Goal: Task Accomplishment & Management: Manage account settings

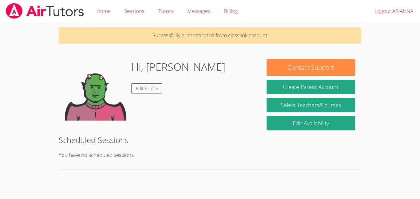
click at [85, 102] on img at bounding box center [96, 90] width 62 height 62
click at [148, 93] on div "Hi, [PERSON_NAME] Edit Profile" at bounding box center [178, 90] width 94 height 62
click at [152, 85] on link "Edit Profile" at bounding box center [146, 88] width 31 height 10
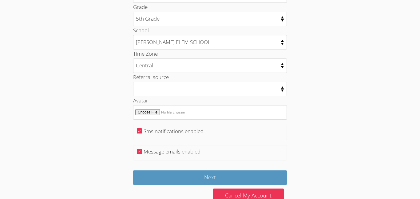
scroll to position [320, 0]
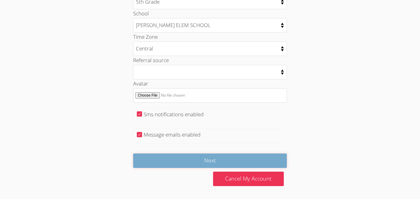
click at [230, 158] on input "Next" at bounding box center [210, 161] width 154 height 14
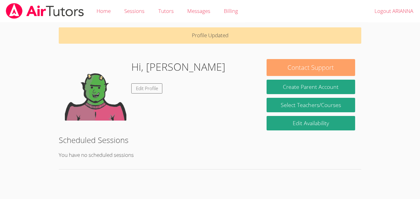
click at [326, 68] on button "Contact Support" at bounding box center [311, 67] width 89 height 17
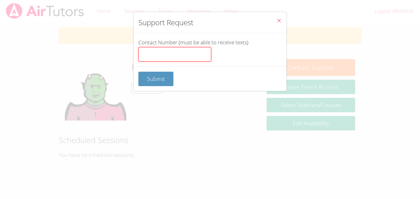
click at [182, 50] on input "Contact Number (must be able to receive texts)" at bounding box center [174, 54] width 73 height 15
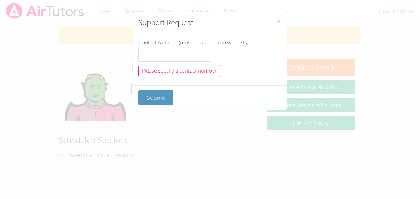
drag, startPoint x: 279, startPoint y: 18, endPoint x: 205, endPoint y: 5, distance: 75.3
click at [269, 18] on div "Support Request" at bounding box center [210, 22] width 153 height 21
